Goal: Information Seeking & Learning: Learn about a topic

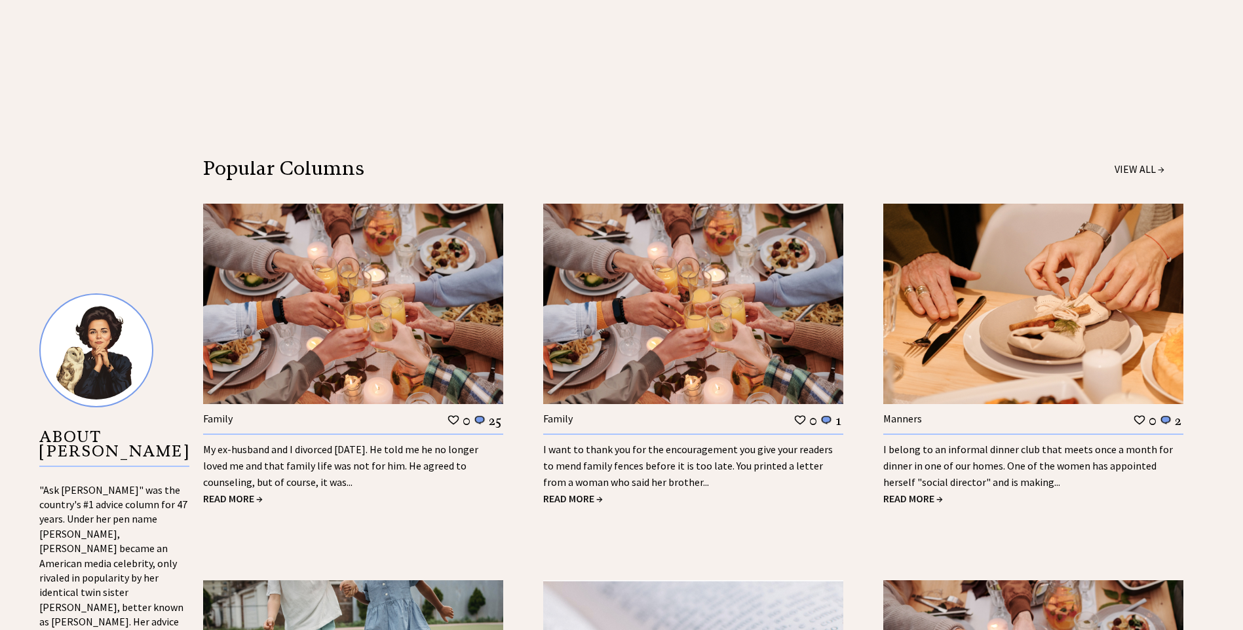
scroll to position [1239, 0]
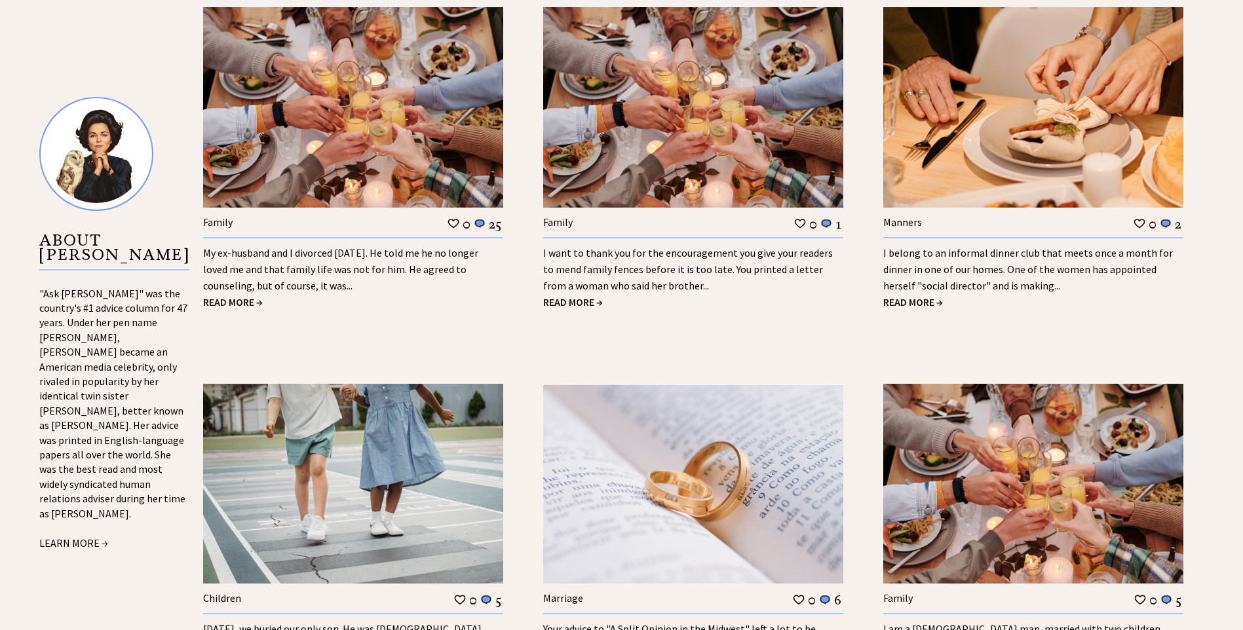
click at [357, 246] on link "My ex-husband and I divorced 18 years ago. He told me he no longer loved me and…" at bounding box center [340, 269] width 275 height 46
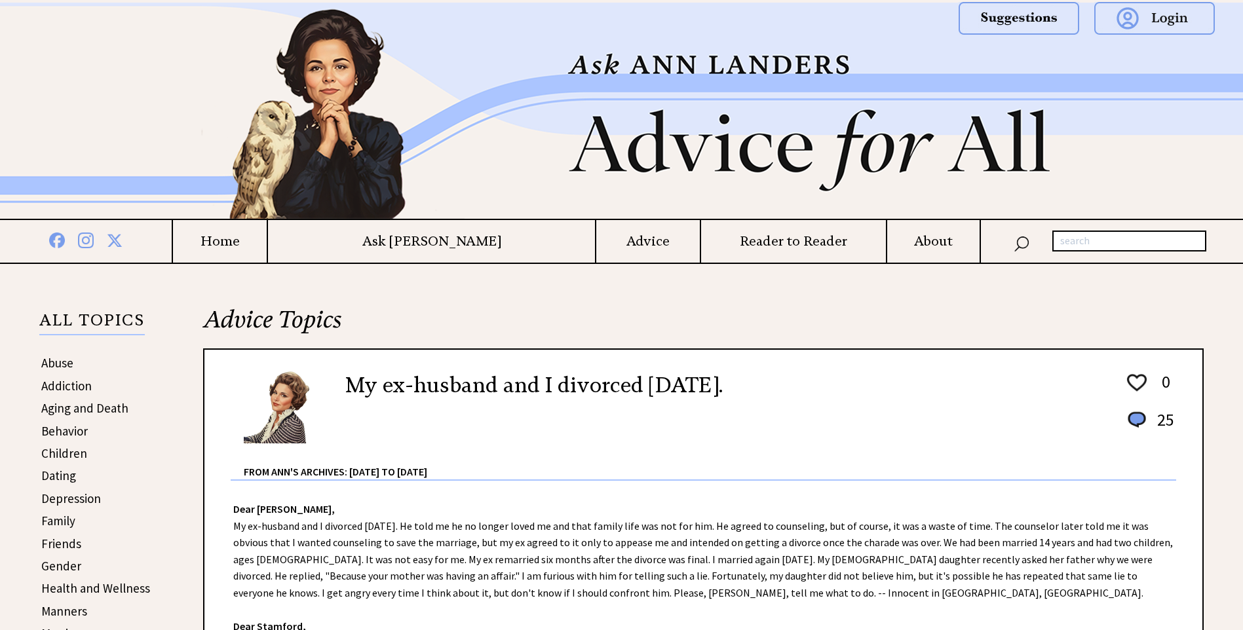
scroll to position [196, 0]
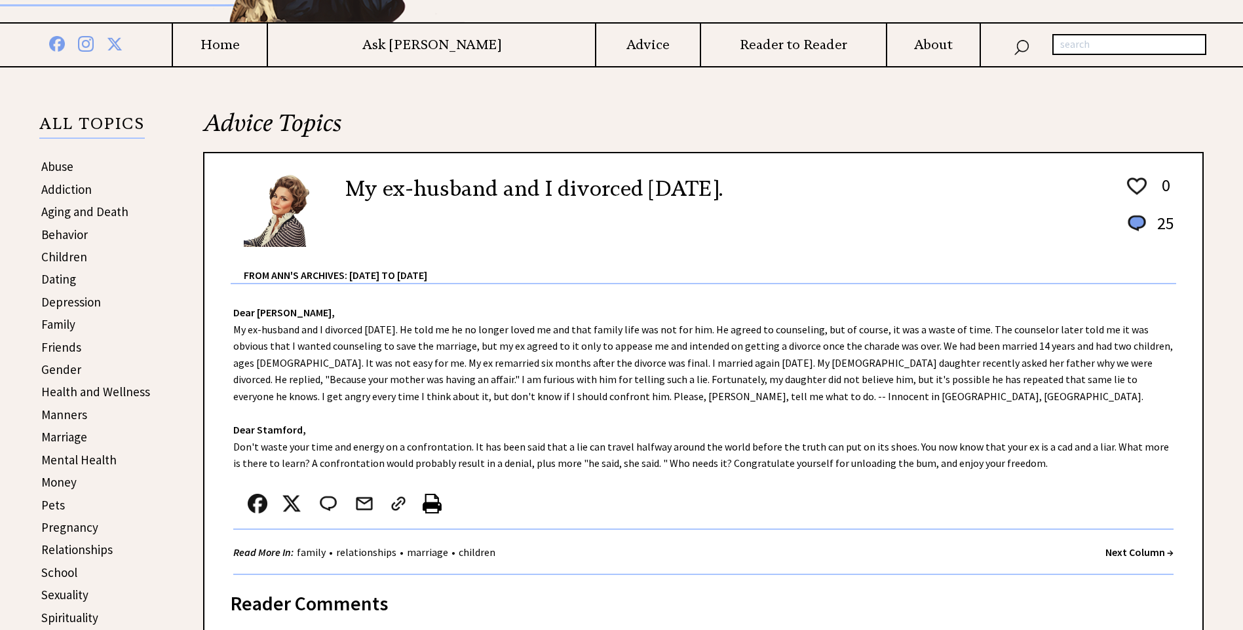
click at [71, 597] on link "Sexuality" at bounding box center [64, 595] width 47 height 16
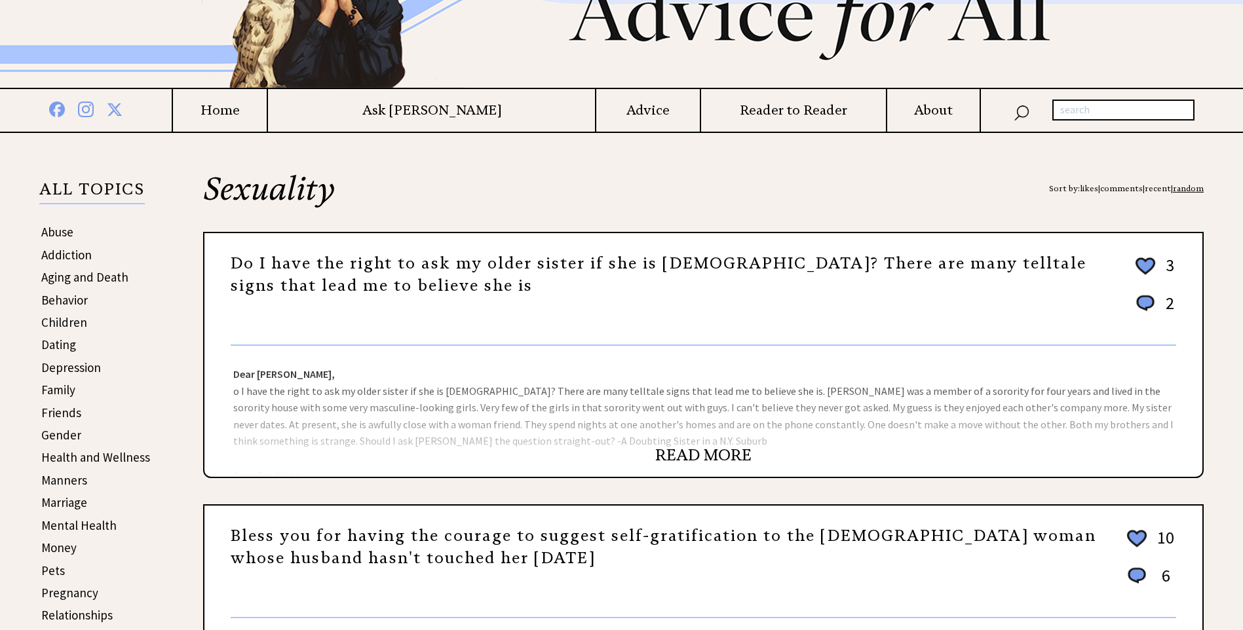
scroll to position [196, 0]
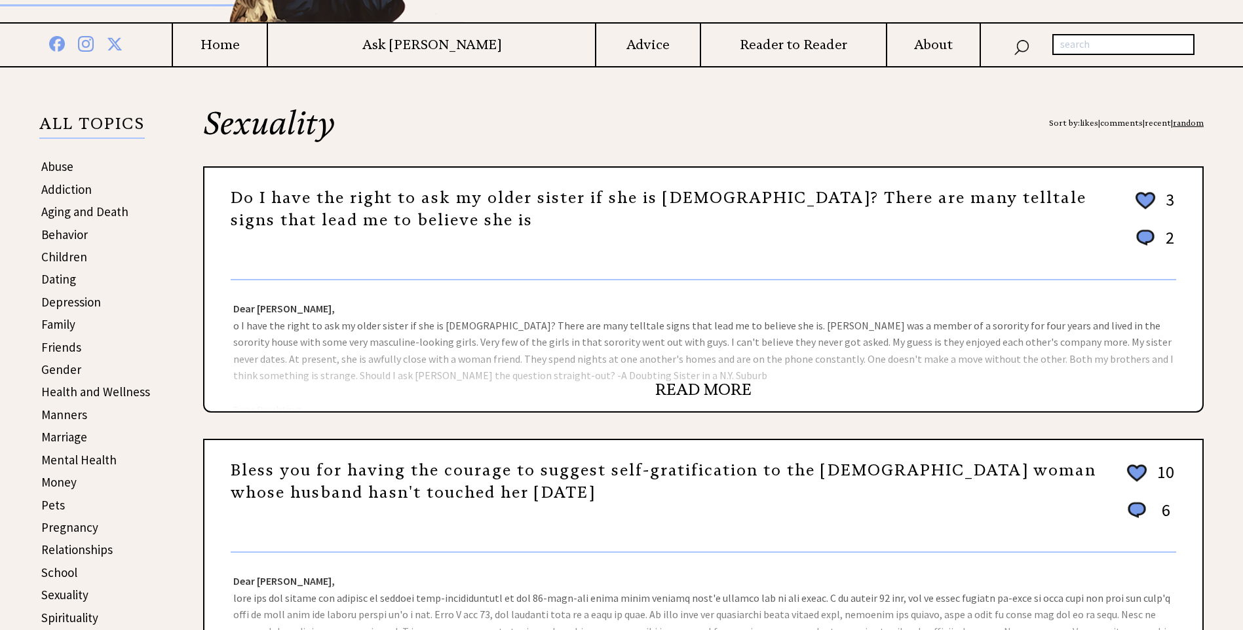
click at [719, 386] on link "READ MORE" at bounding box center [703, 390] width 96 height 20
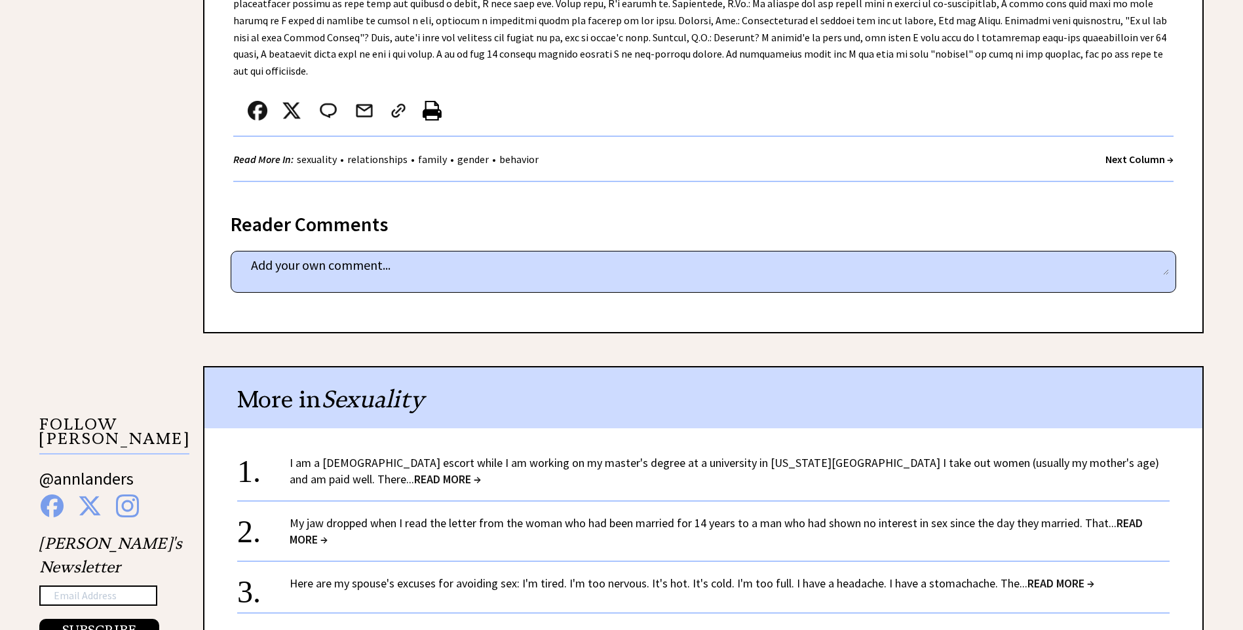
scroll to position [1048, 0]
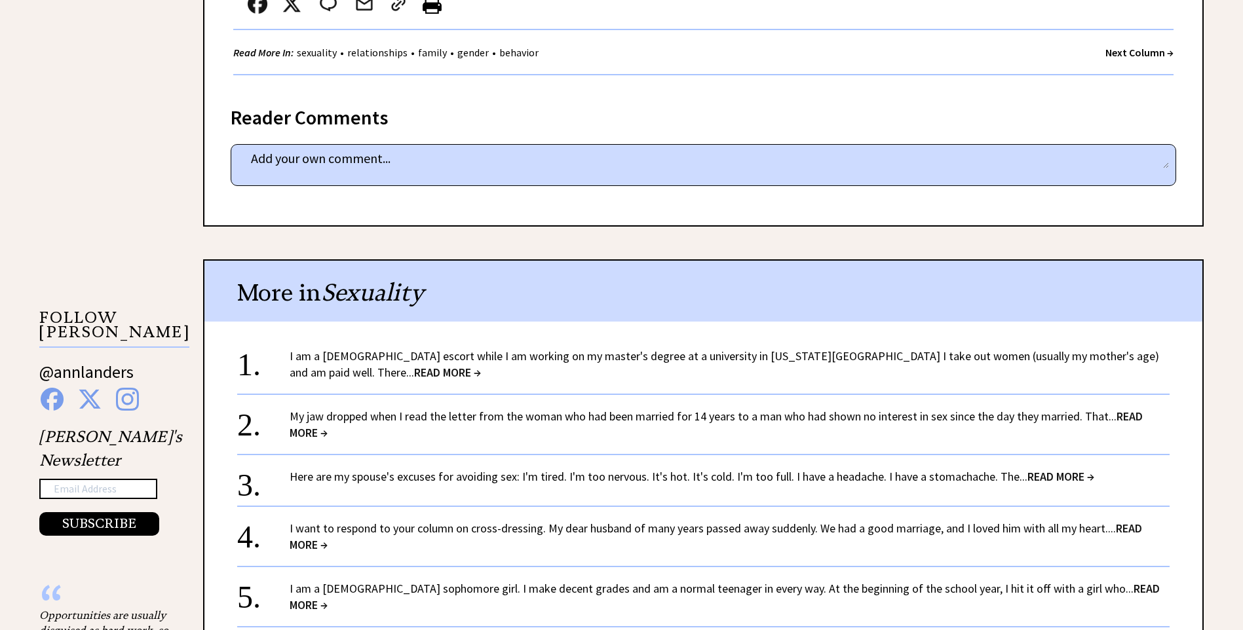
click at [563, 409] on link "My jaw dropped when I read the letter from the woman who had been married for 1…" at bounding box center [716, 424] width 853 height 31
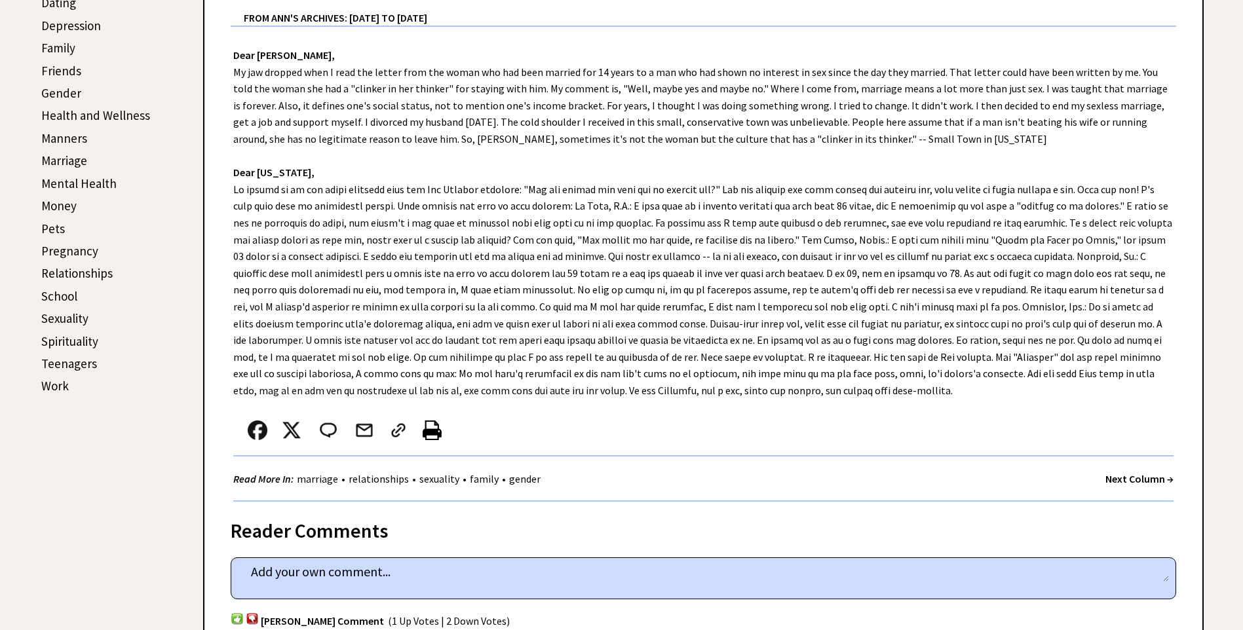
scroll to position [327, 0]
